Goal: Check status: Check status

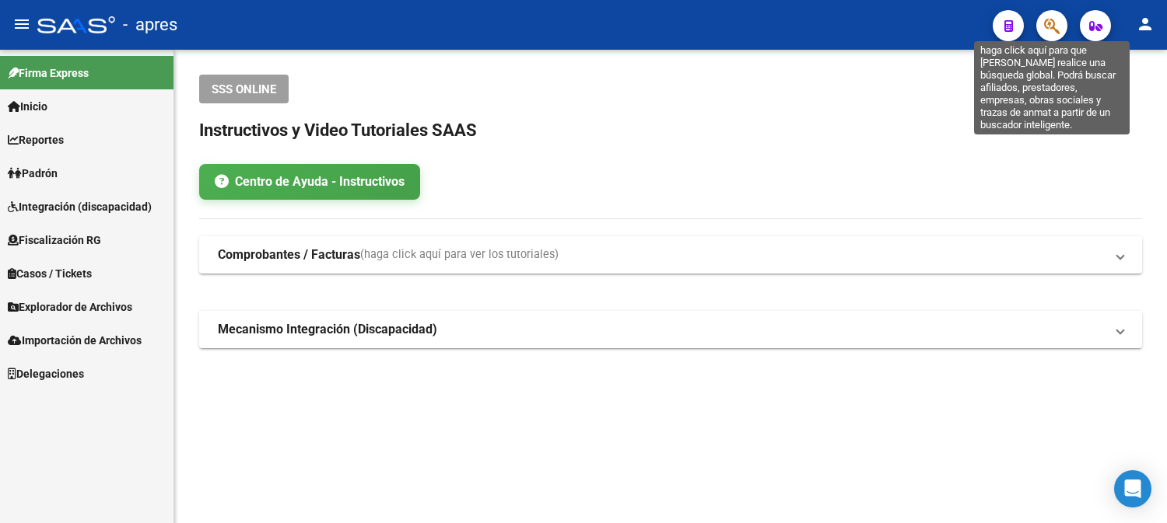
click at [1047, 21] on icon "button" at bounding box center [1052, 26] width 16 height 18
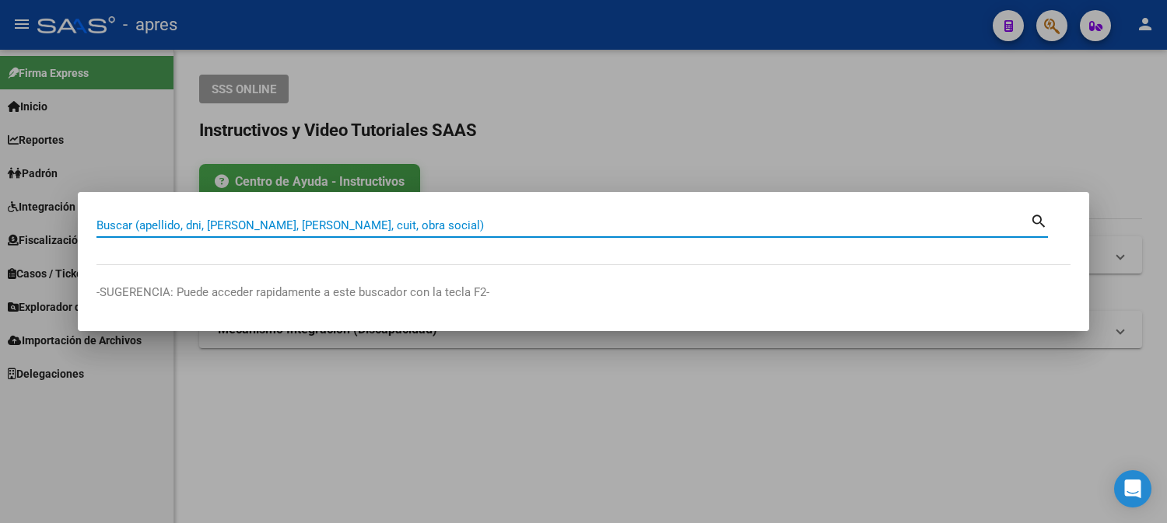
paste input "41473682"
type input "41473682"
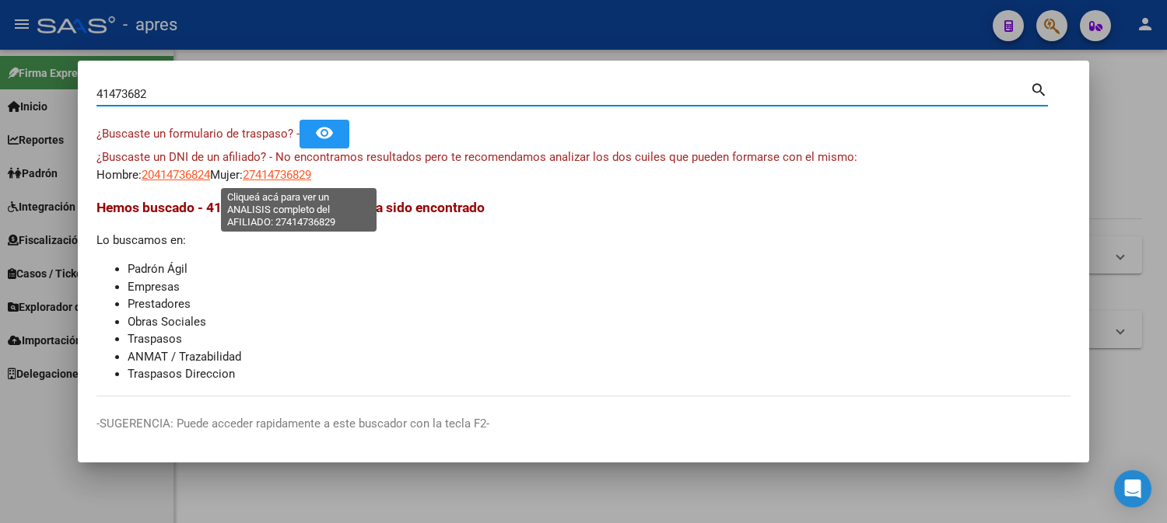
click at [303, 177] on span "27414736829" at bounding box center [277, 175] width 68 height 14
type textarea "27414736829"
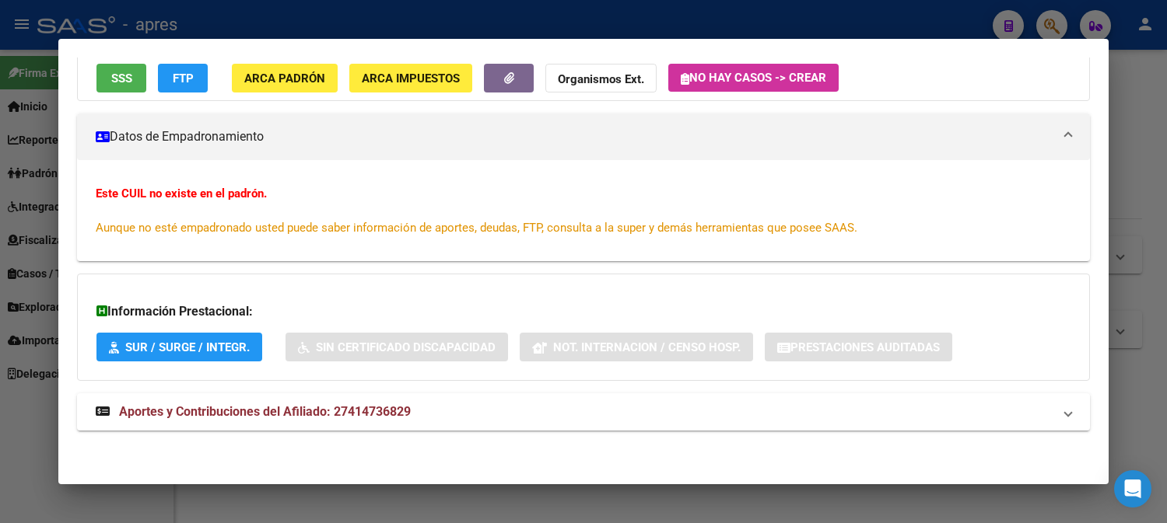
scroll to position [160, 0]
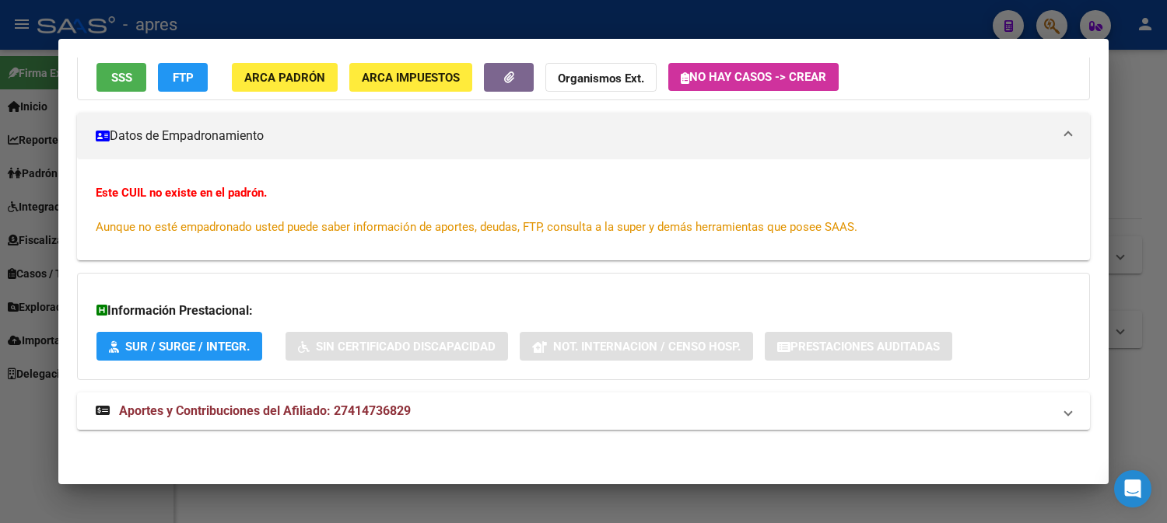
click at [117, 78] on span "SSS" at bounding box center [121, 78] width 21 height 14
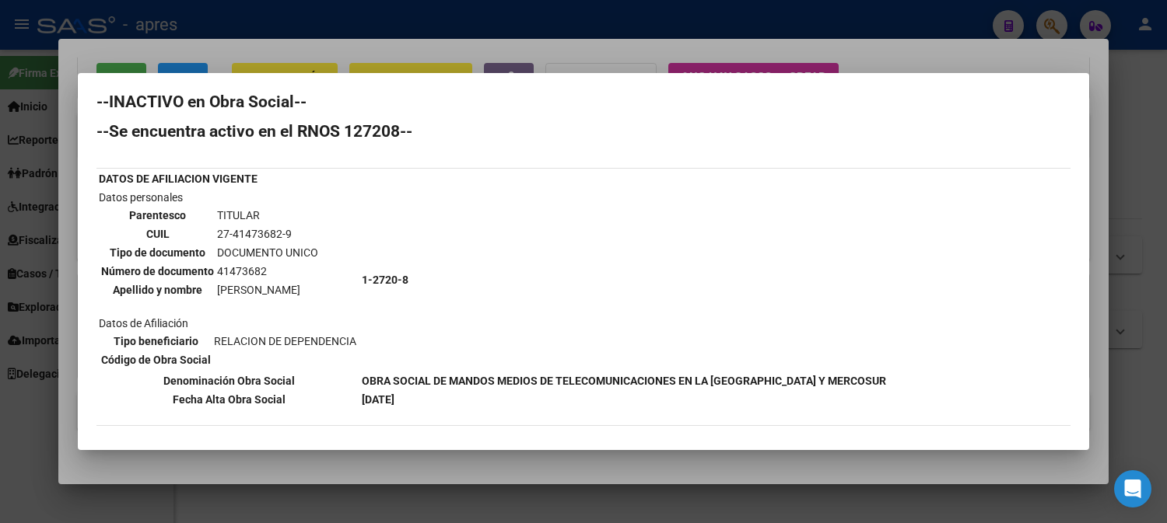
scroll to position [0, 0]
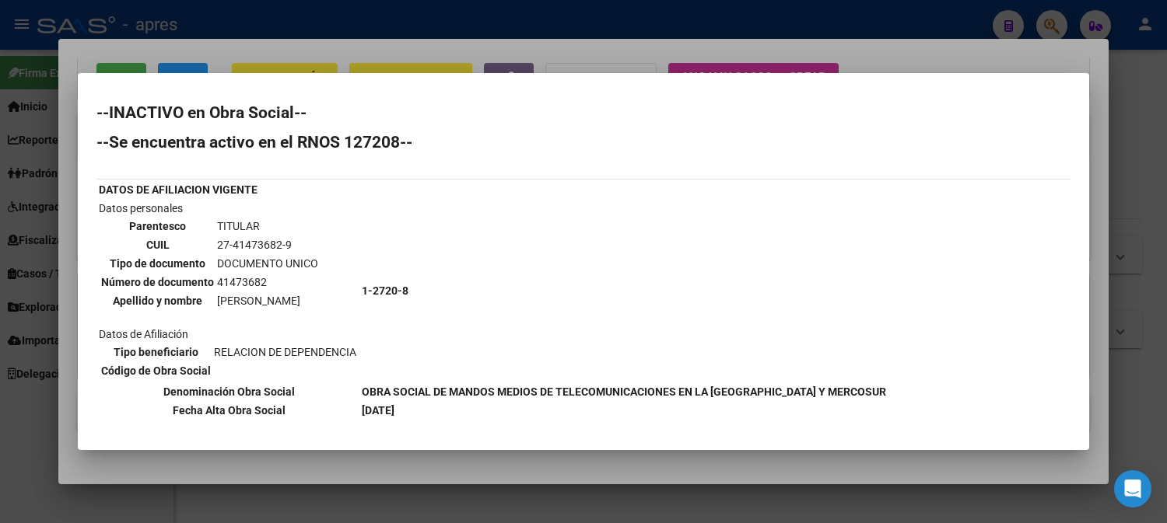
click at [799, 14] on div at bounding box center [583, 261] width 1167 height 523
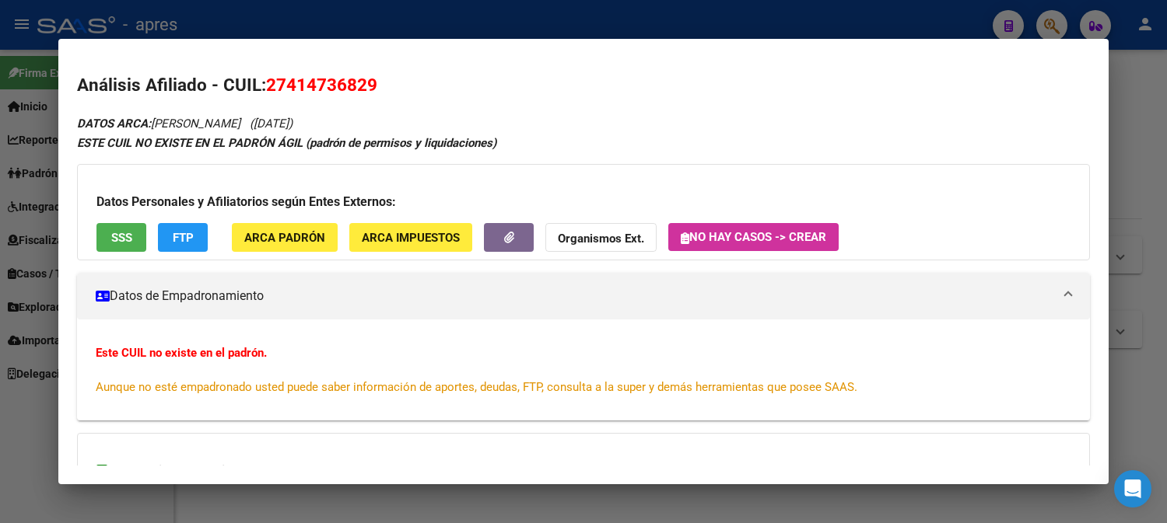
click at [597, 10] on div at bounding box center [583, 261] width 1167 height 523
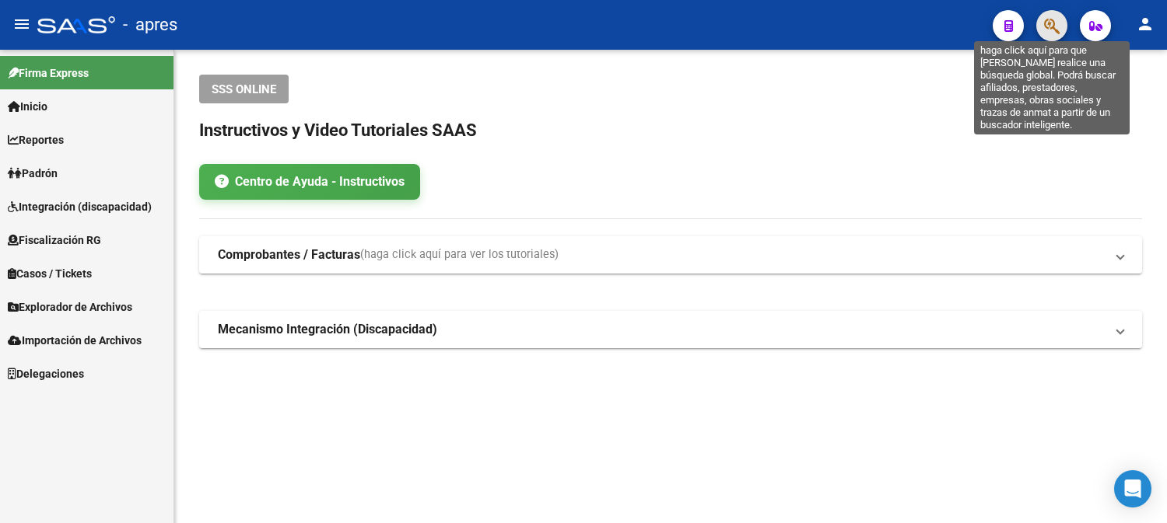
click at [1054, 26] on icon "button" at bounding box center [1052, 26] width 16 height 18
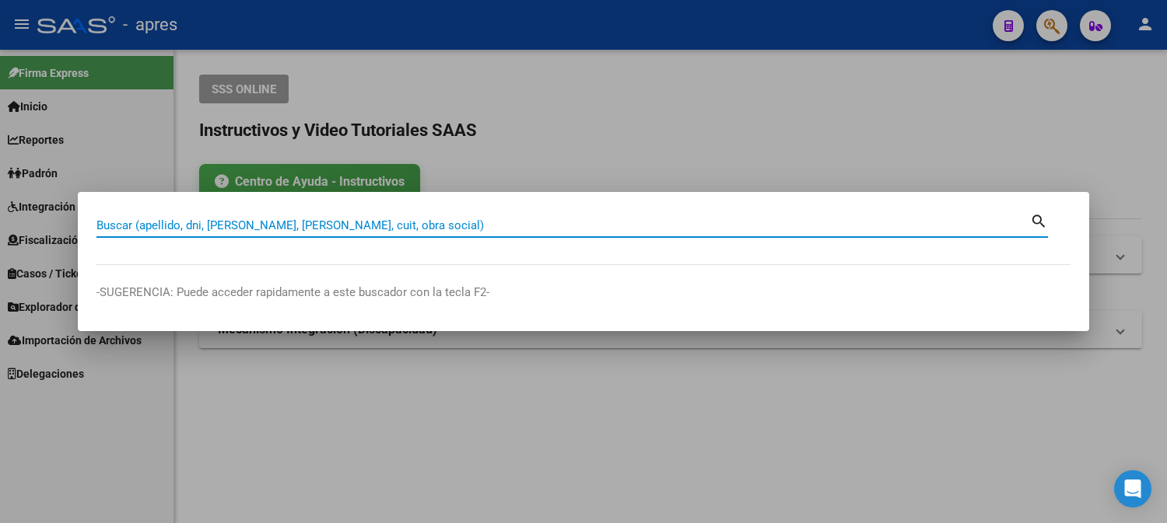
click at [264, 222] on input "Buscar (apellido, dni, [PERSON_NAME], [PERSON_NAME], cuit, obra social)" at bounding box center [562, 226] width 933 height 14
type input "46565760"
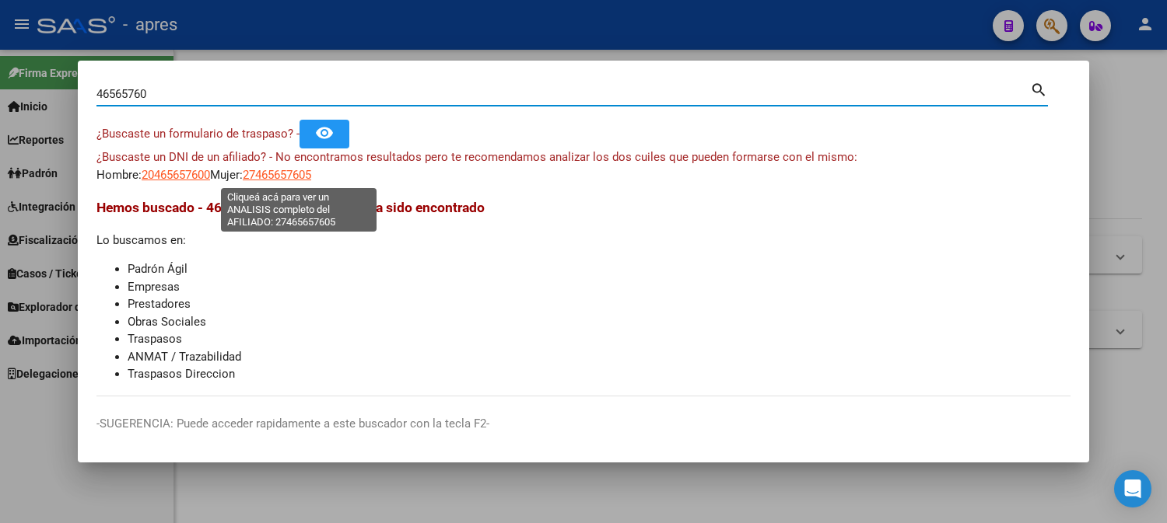
click at [311, 173] on span "27465657605" at bounding box center [277, 175] width 68 height 14
type textarea "27465657605"
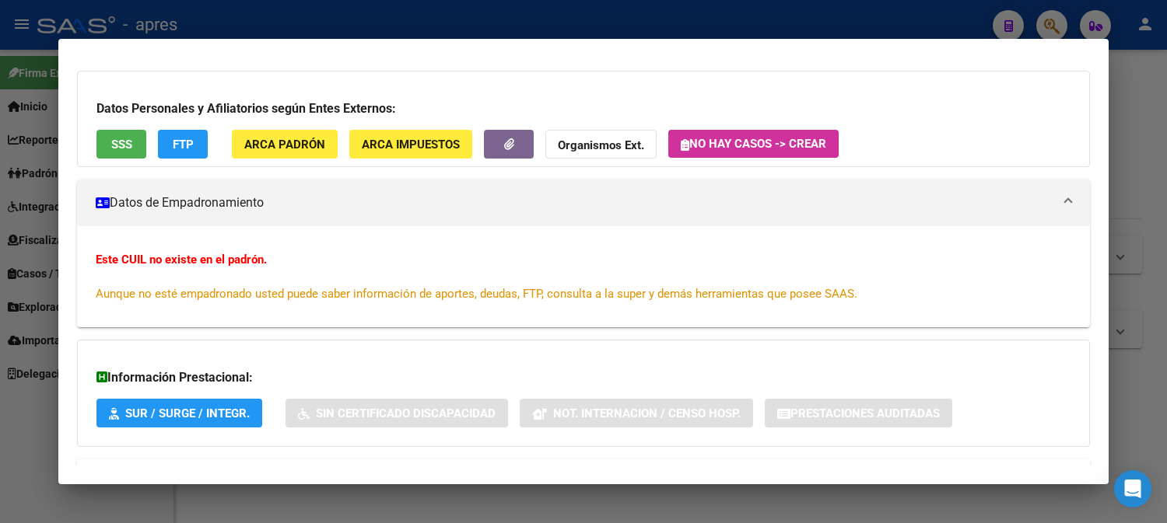
scroll to position [160, 0]
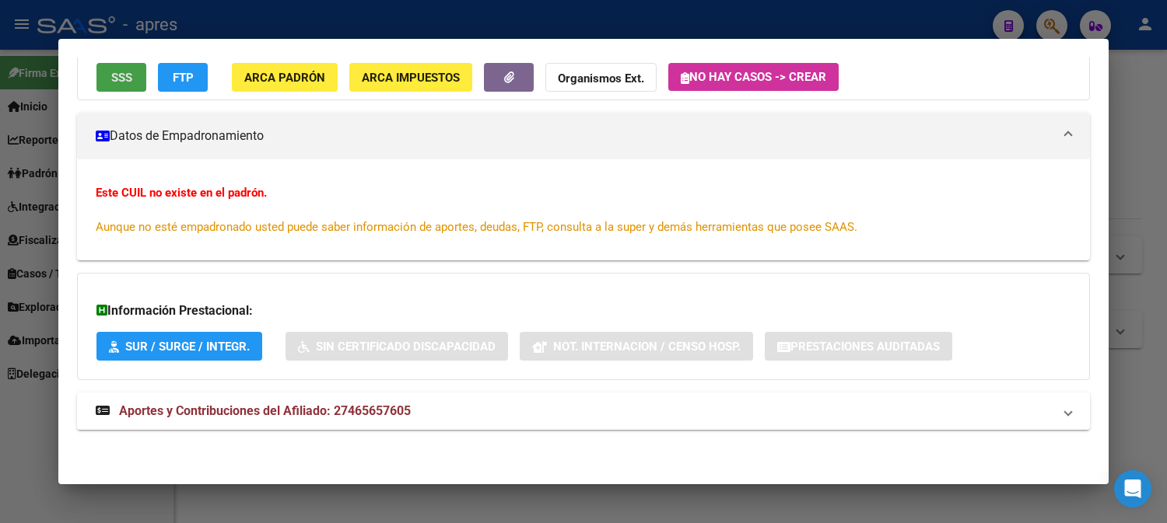
click at [103, 71] on button "SSS" at bounding box center [121, 77] width 50 height 29
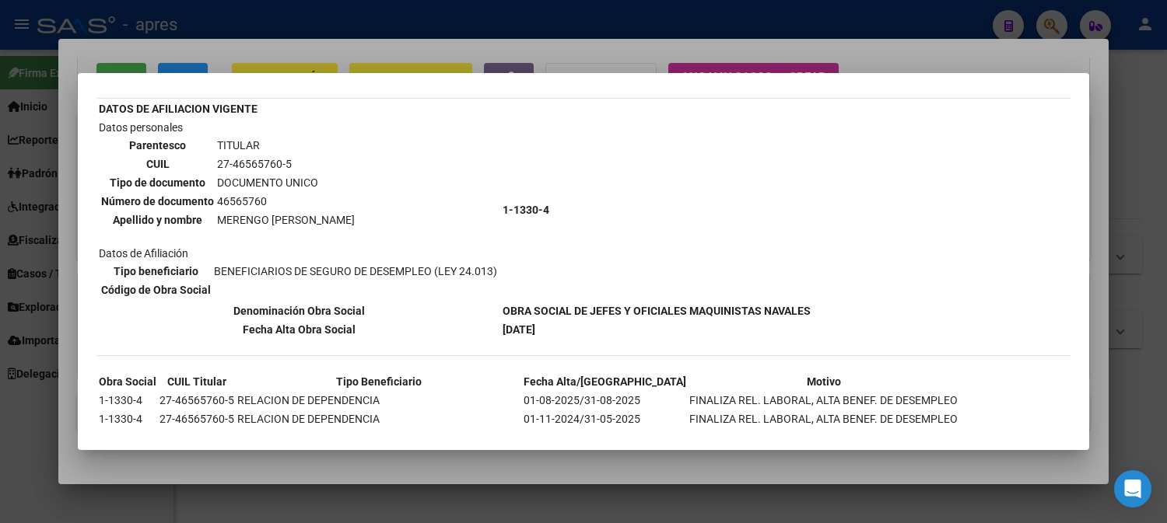
scroll to position [0, 0]
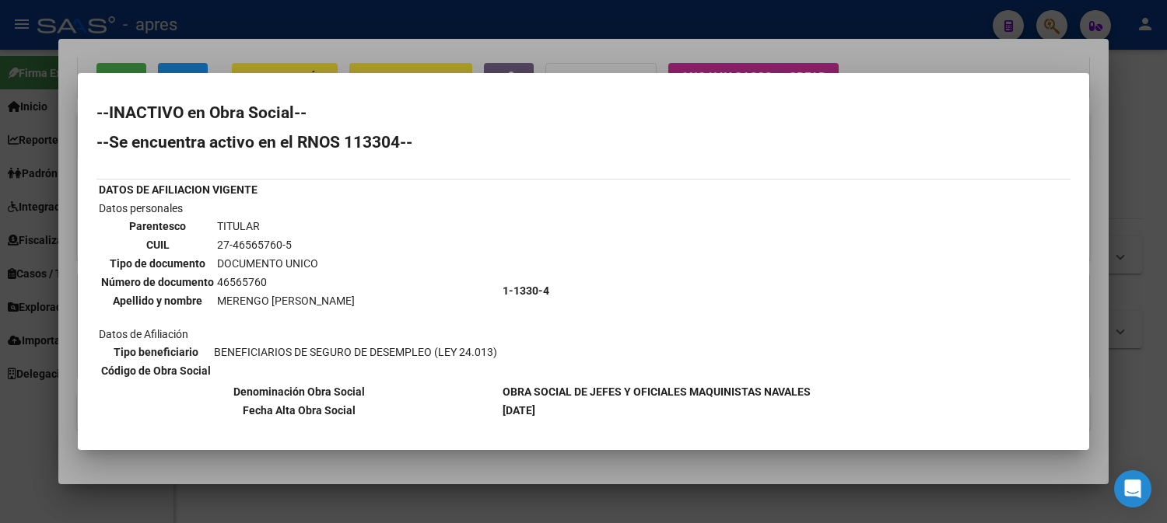
click at [311, 105] on h2 "--INACTIVO en Obra Social--" at bounding box center [583, 113] width 974 height 16
click at [340, 11] on div at bounding box center [583, 261] width 1167 height 523
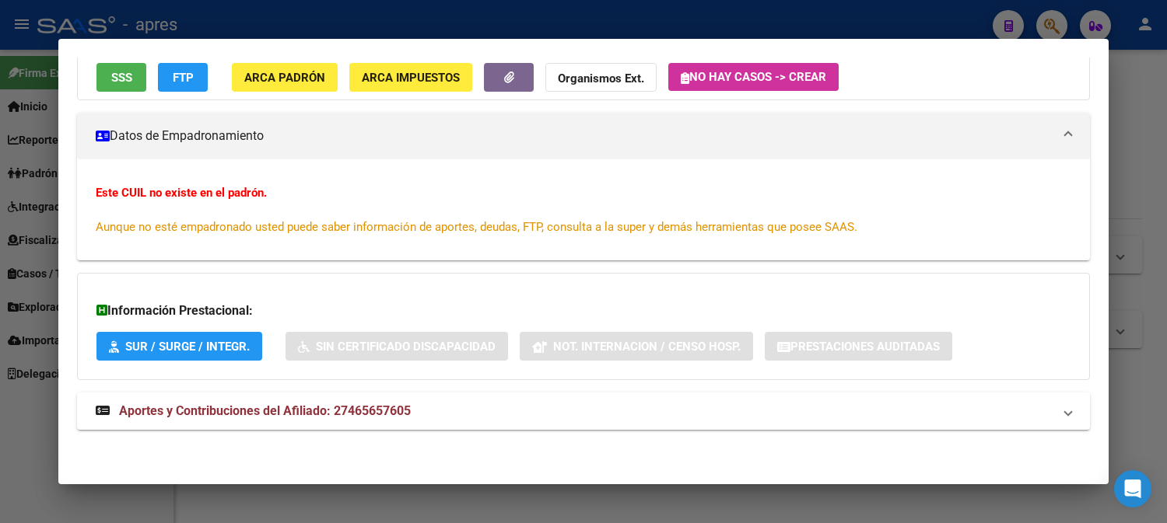
click at [986, 57] on mat-dialog-container "Análisis Afiliado - CUIL: 27465657605 DATOS ARCA: MERENGO [PERSON_NAME] ([DATE]…" at bounding box center [583, 261] width 1050 height 445
click at [626, 5] on div at bounding box center [583, 261] width 1167 height 523
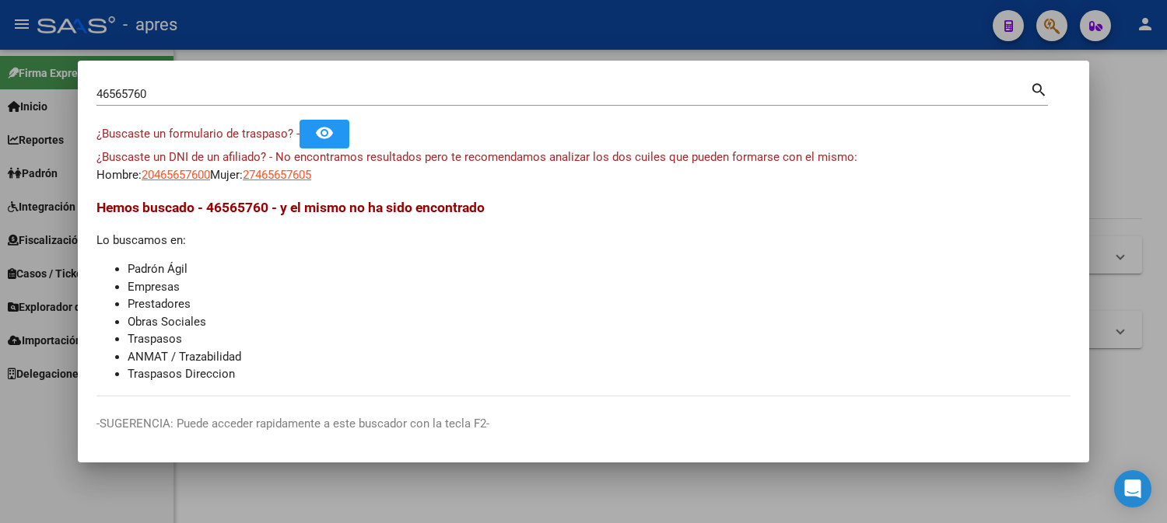
click at [623, 22] on div at bounding box center [583, 261] width 1167 height 523
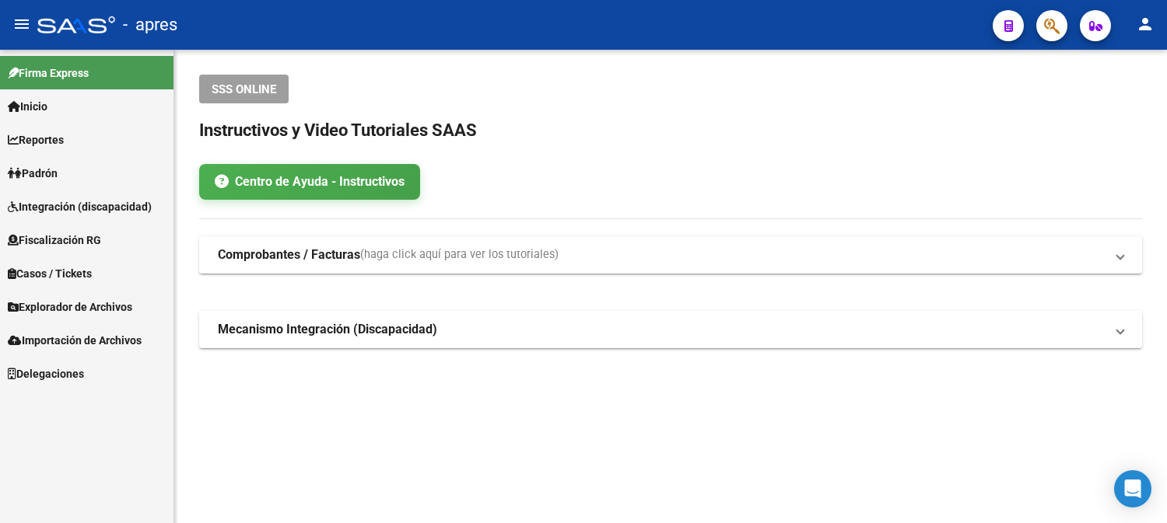
click at [618, 26] on div "- apres" at bounding box center [508, 25] width 943 height 34
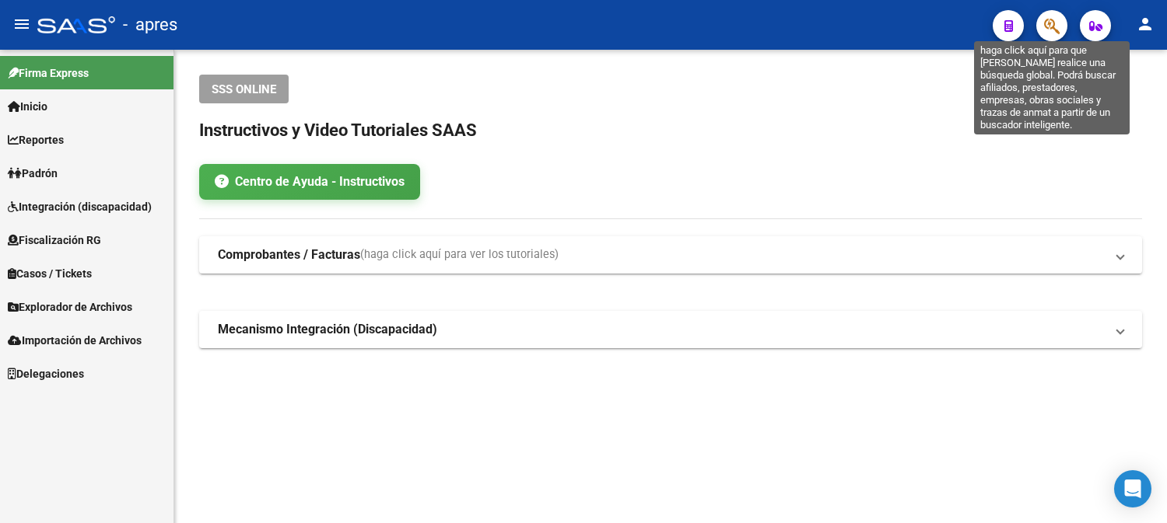
click at [1056, 23] on icon "button" at bounding box center [1052, 26] width 16 height 18
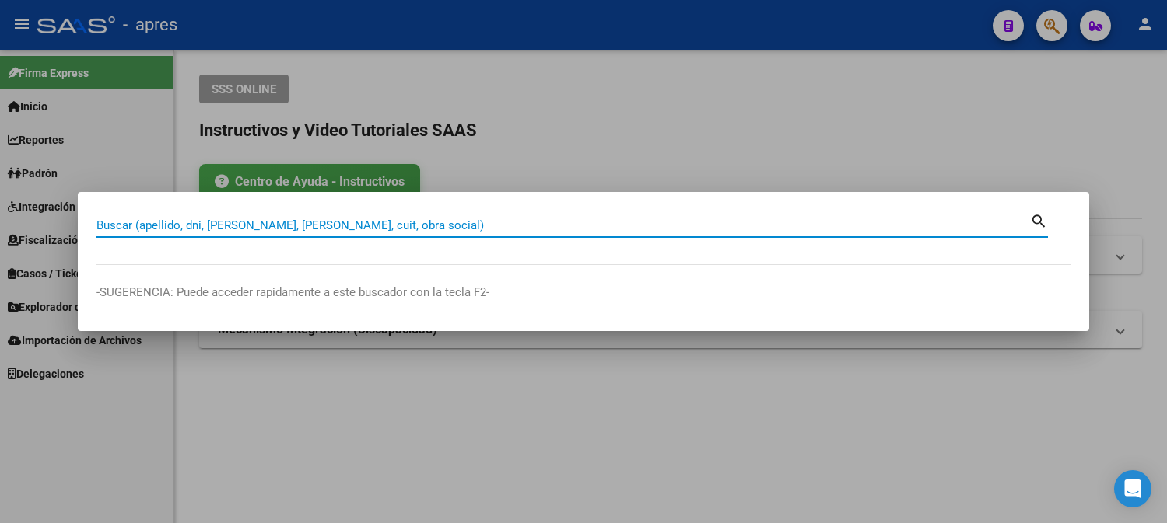
paste input "20341232350"
type input "20341232350"
